Goal: Task Accomplishment & Management: Manage account settings

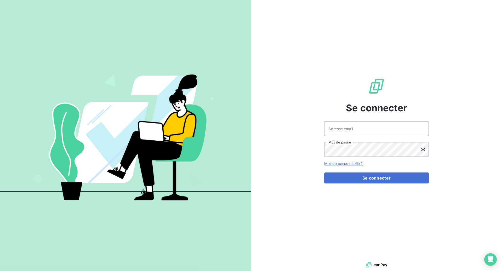
click at [424, 130] on keeper-lock "Open Keeper Popup" at bounding box center [422, 129] width 6 height 6
type input "[EMAIL_ADDRESS][DOMAIN_NAME]"
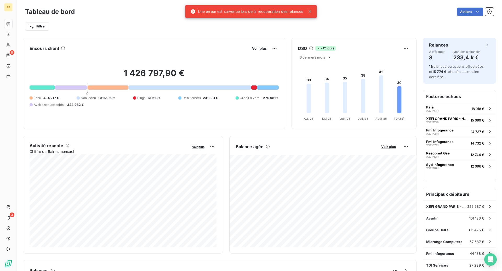
click at [312, 13] on icon at bounding box center [310, 11] width 5 height 5
